Goal: Information Seeking & Learning: Learn about a topic

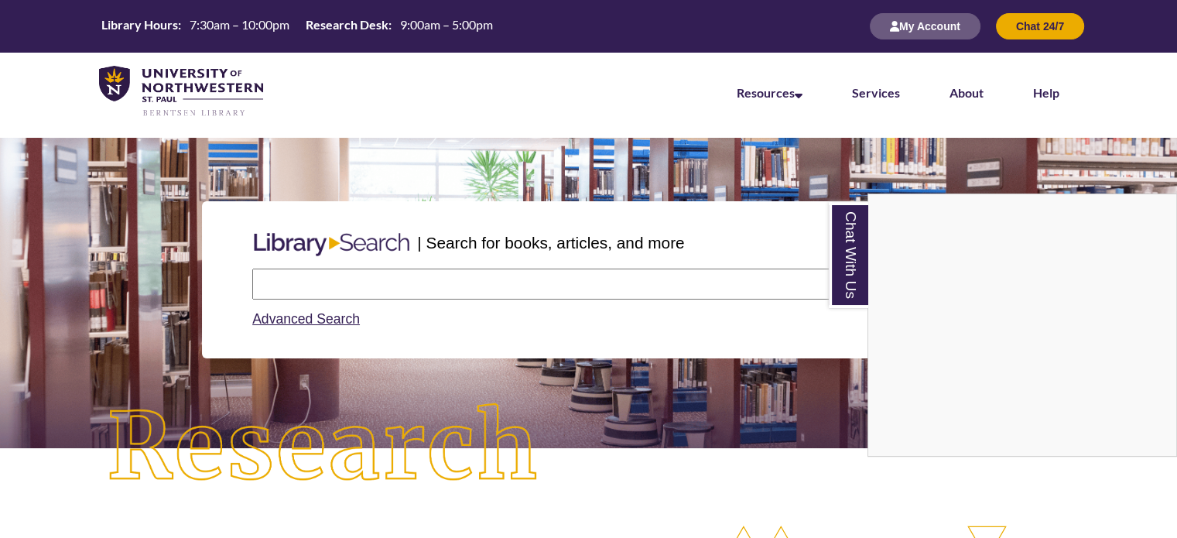
click at [943, 25] on div "Chat With Us" at bounding box center [588, 269] width 1177 height 538
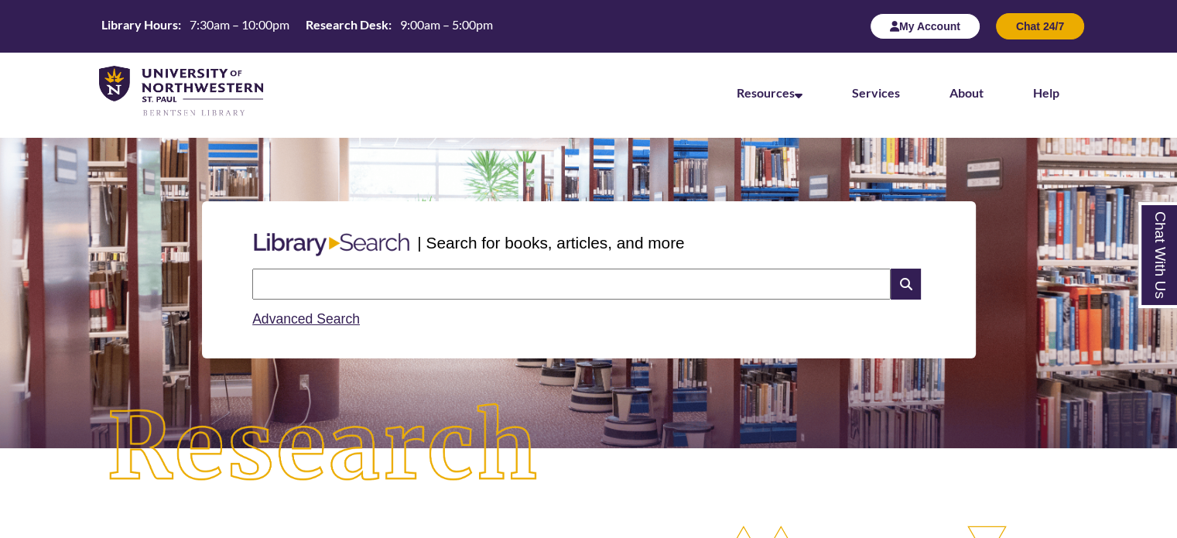
click at [926, 25] on button "My Account" at bounding box center [925, 26] width 111 height 26
click at [415, 272] on input "text" at bounding box center [571, 284] width 639 height 31
type input "******"
